Goal: Book appointment/travel/reservation

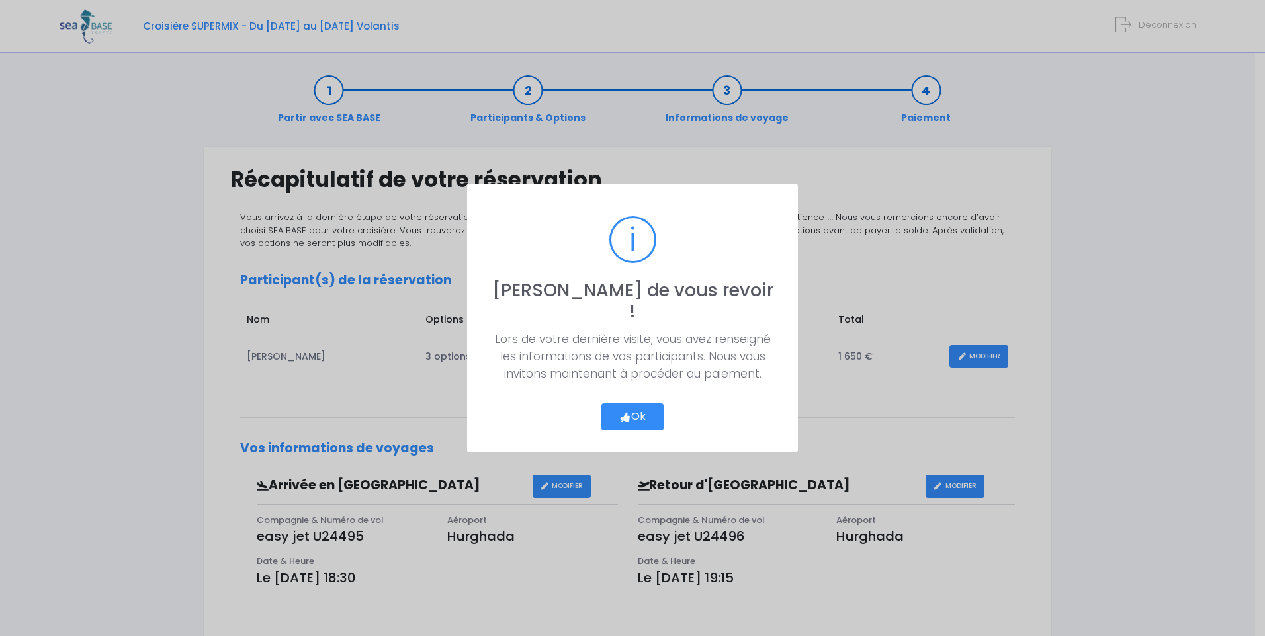
click at [636, 405] on button "Ok" at bounding box center [632, 417] width 62 height 28
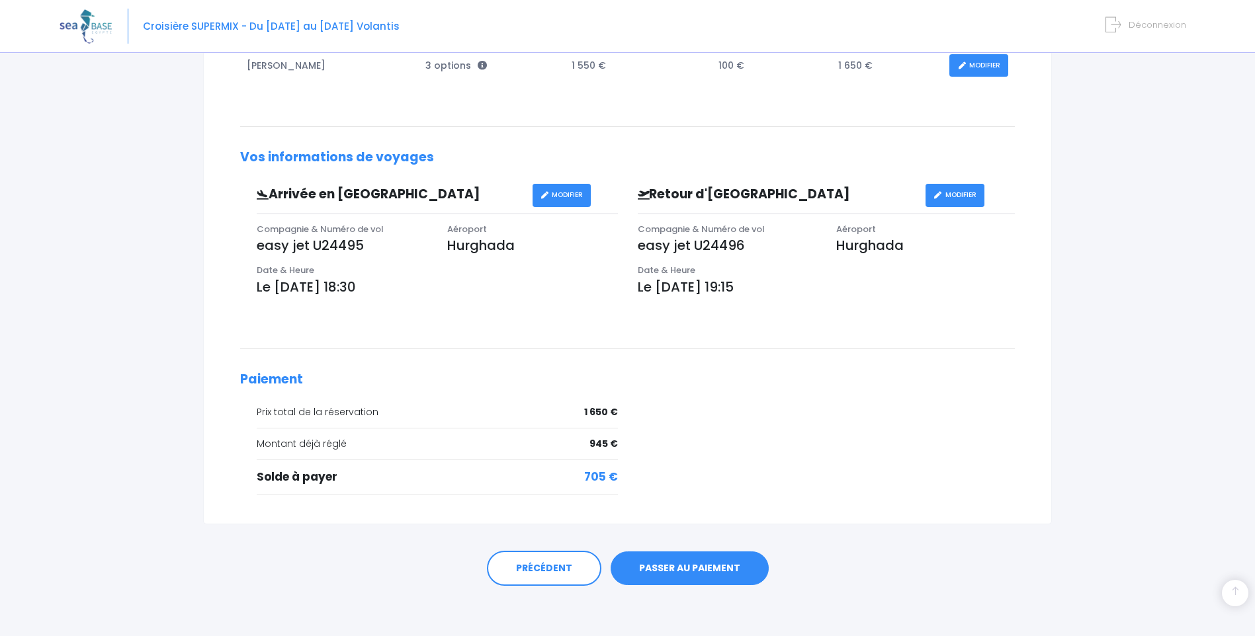
scroll to position [294, 0]
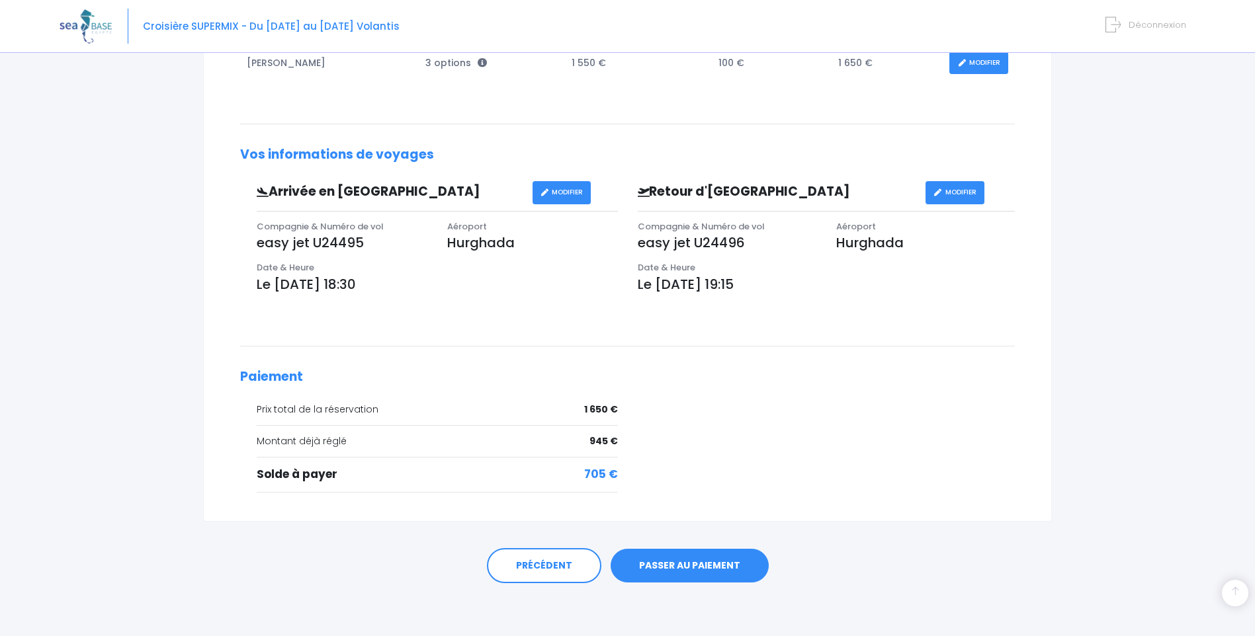
click at [690, 567] on link "PASSER AU PAIEMENT" at bounding box center [690, 566] width 158 height 34
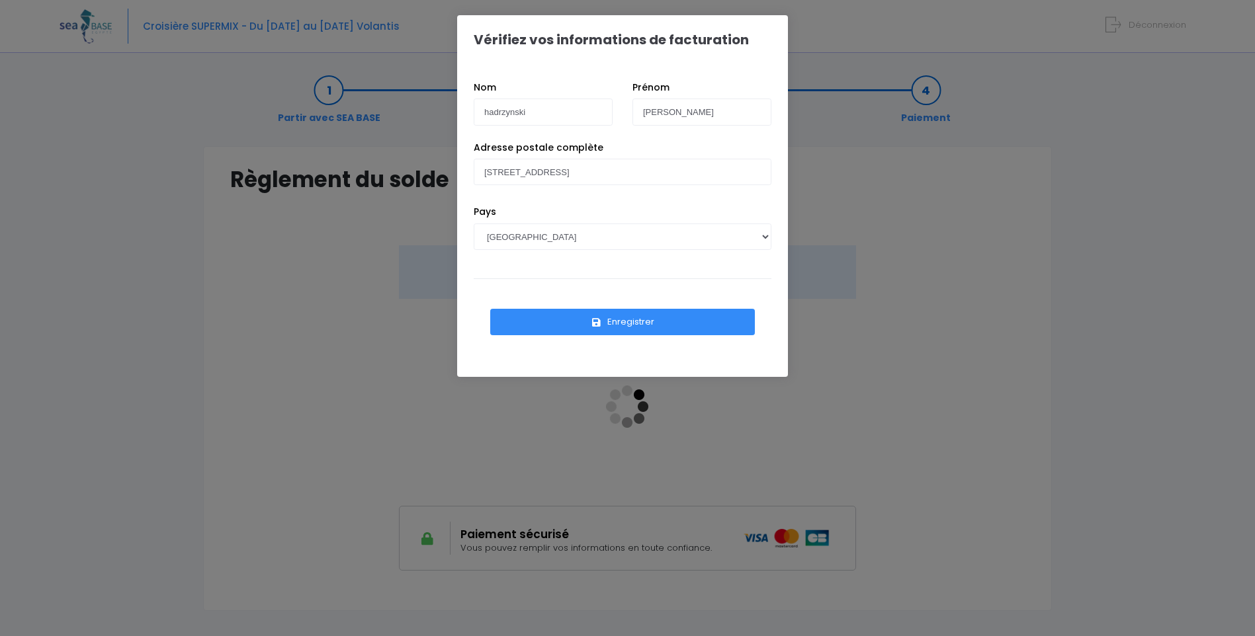
click at [632, 323] on button "Enregistrer" at bounding box center [622, 322] width 265 height 26
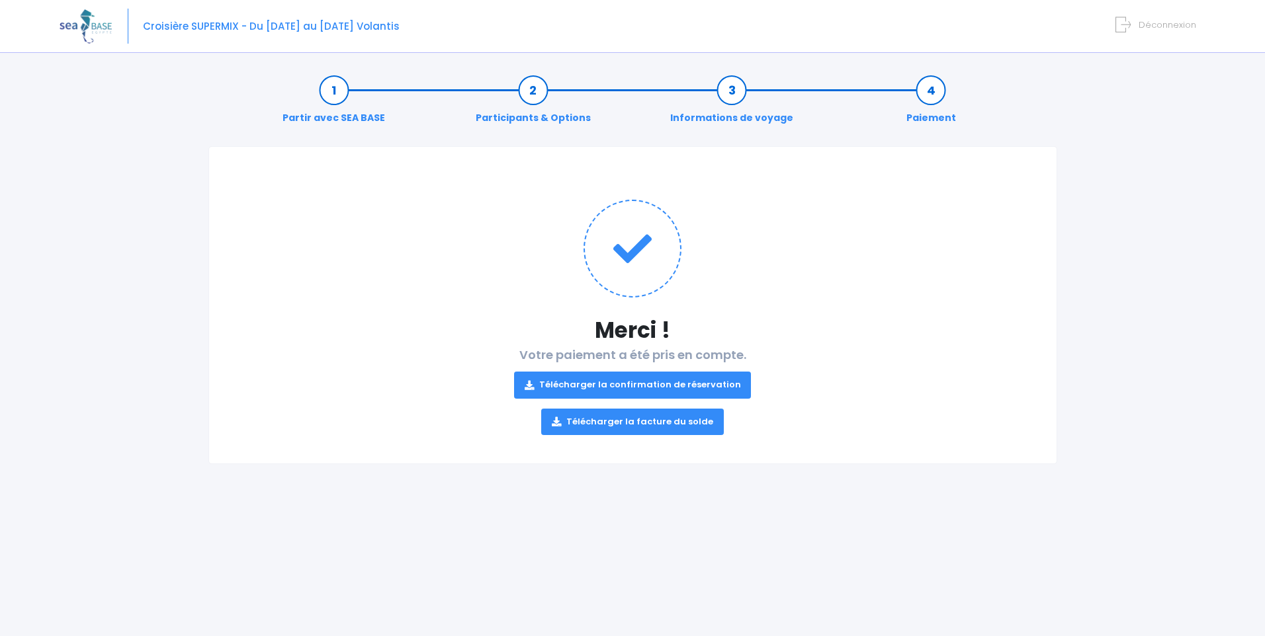
click at [629, 422] on link "Télécharger la facture du solde" at bounding box center [632, 422] width 183 height 26
